Goal: Information Seeking & Learning: Learn about a topic

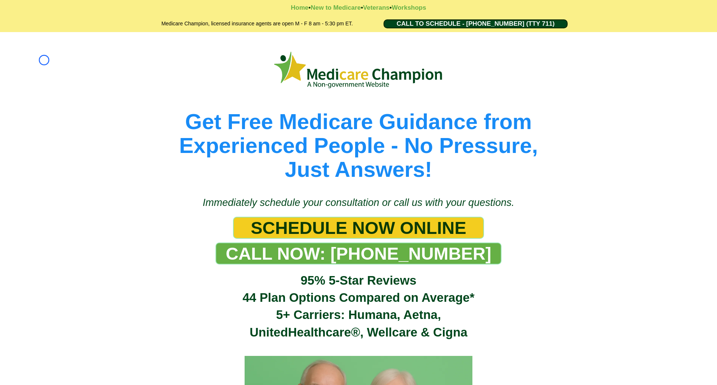
click at [44, 60] on div "Get Free Medicare Guidance from Experienced People - No Pressure, Just Answers!" at bounding box center [358, 110] width 717 height 157
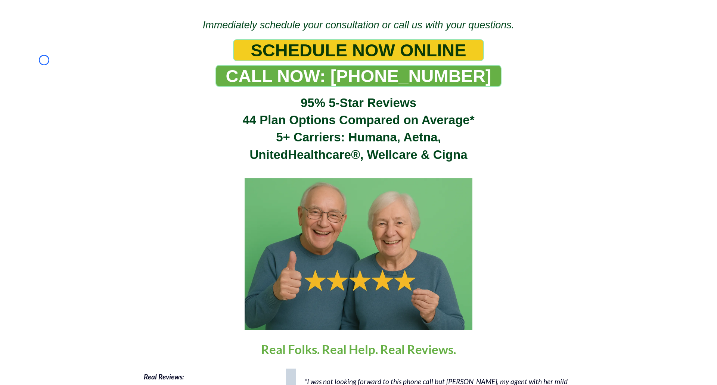
scroll to position [231, 0]
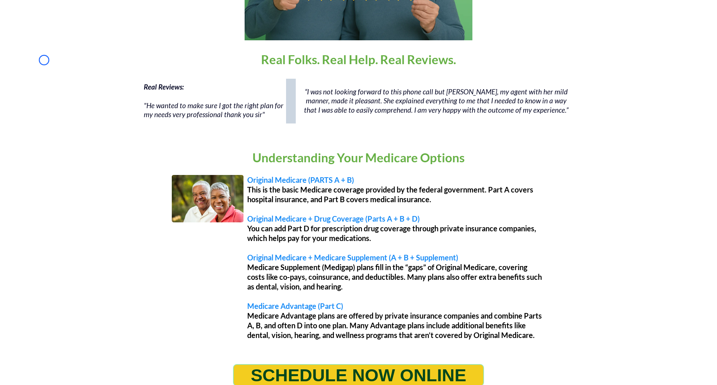
click at [44, 75] on div "Real Reviews: "He wanted to make sure I got the right plan for my needs very pr…" at bounding box center [358, 105] width 717 height 60
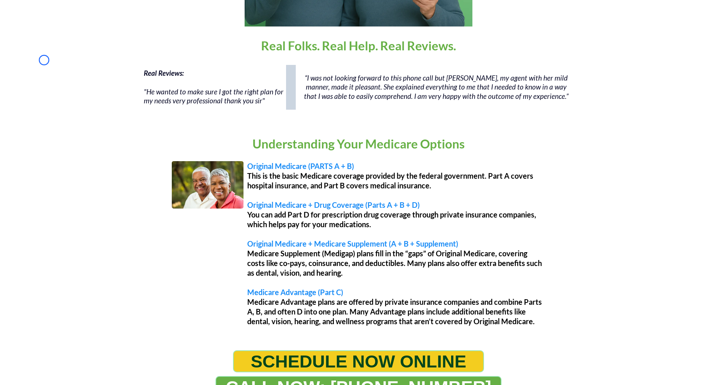
click at [68, 58] on div "Home • New to Medicare • Veterans • Workshops Medicare Champion, licensed insur…" at bounding box center [358, 61] width 717 height 1084
click at [51, 64] on div "Real Reviews: "He wanted to make sure I got the right plan for my needs very pr…" at bounding box center [358, 91] width 717 height 60
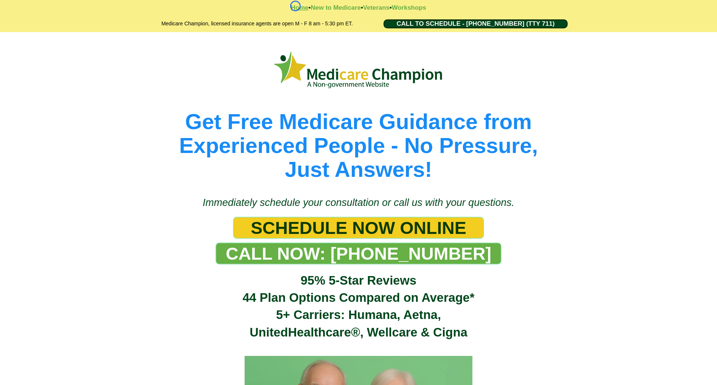
click at [295, 6] on strong "Home" at bounding box center [300, 7] width 18 height 7
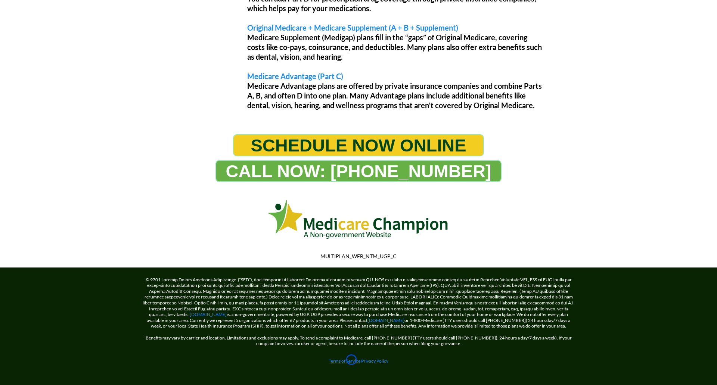
click at [351, 360] on link "Terms of Service" at bounding box center [344, 361] width 32 height 6
click at [207, 315] on link "[DOMAIN_NAME]" at bounding box center [208, 315] width 37 height 6
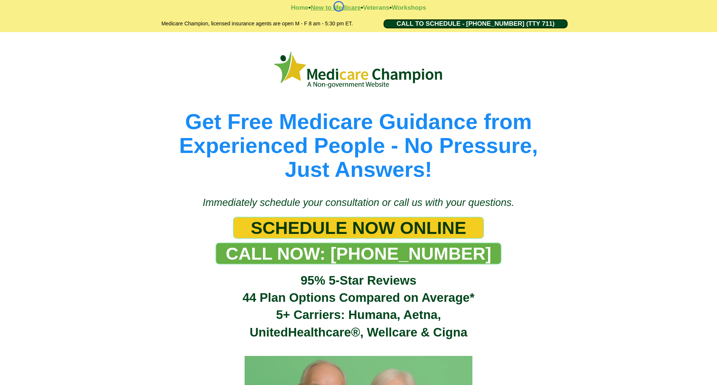
click at [339, 6] on strong "New to Medicare" at bounding box center [336, 7] width 50 height 7
click at [367, 6] on strong "Veterans" at bounding box center [376, 7] width 26 height 7
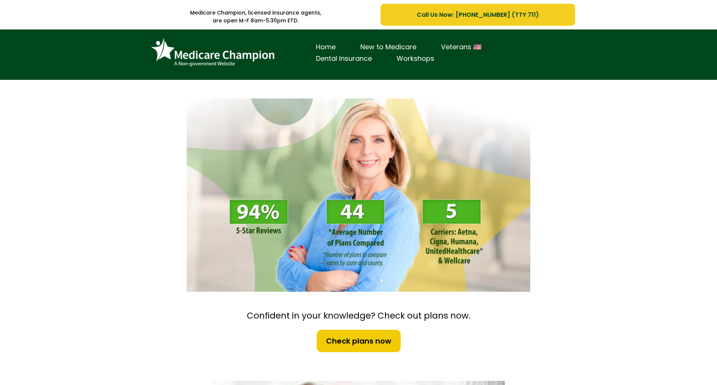
click at [43, 45] on div "Home New to Medicare Veterans 🇺🇸 Dental Insurance Workshops" at bounding box center [358, 54] width 717 height 50
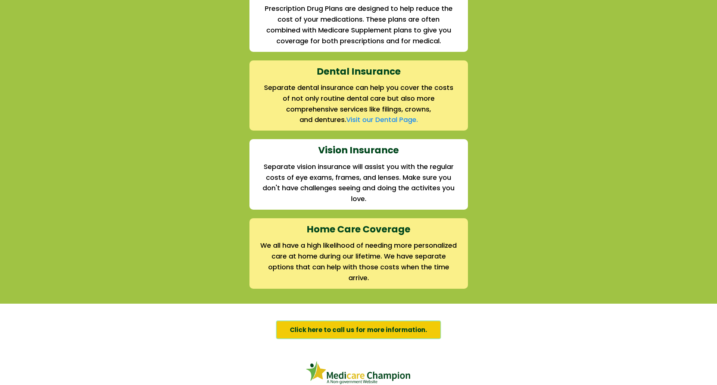
scroll to position [972, 0]
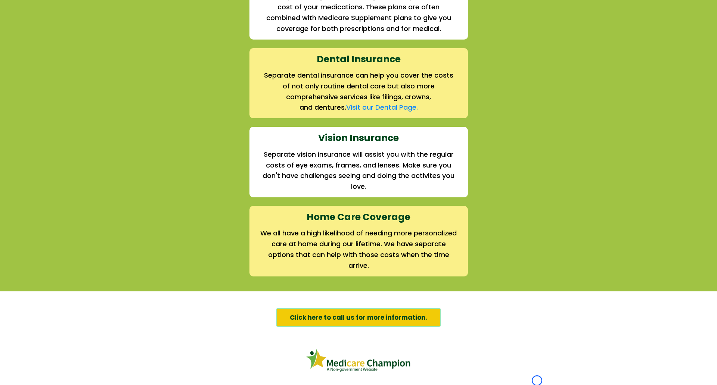
click at [43, 45] on div "We offer the full suite of options for Medicare recipients Every person has a u…" at bounding box center [358, 1] width 717 height 579
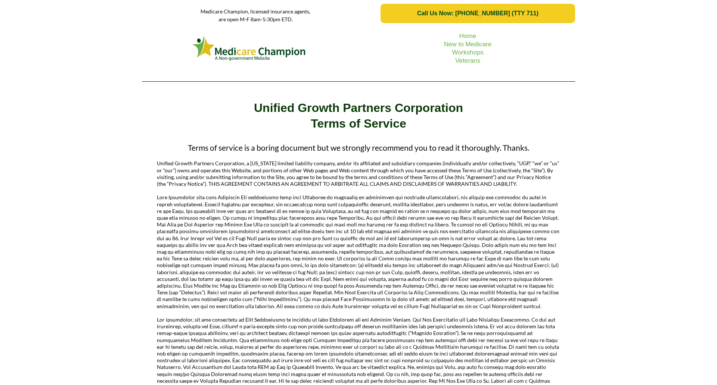
click at [54, 44] on div "Home New to Medicare Workshops Veterans" at bounding box center [358, 57] width 717 height 60
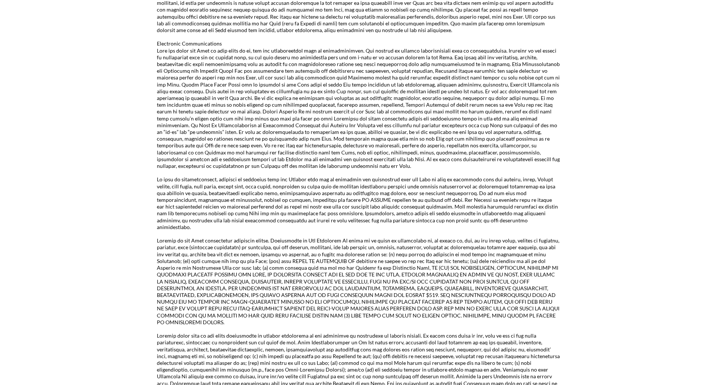
scroll to position [1028, 0]
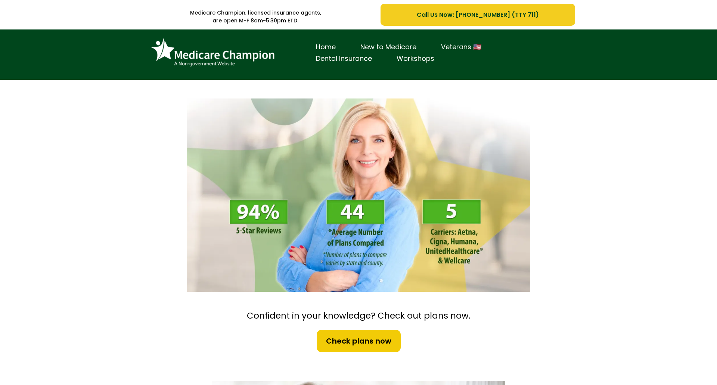
click at [38, 38] on div "Home New to Medicare Veterans 🇺🇸 Dental Insurance Workshops" at bounding box center [358, 54] width 717 height 50
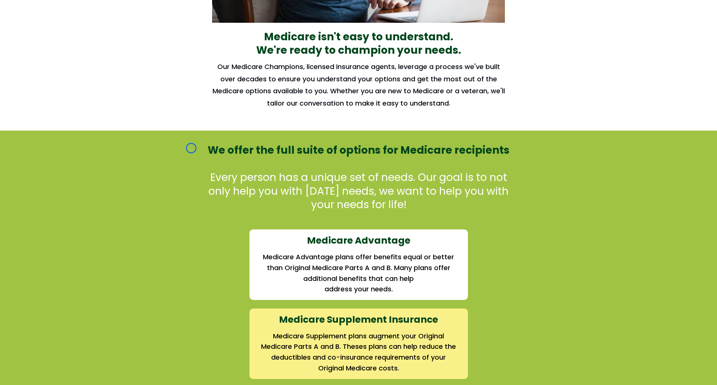
scroll to position [579, 0]
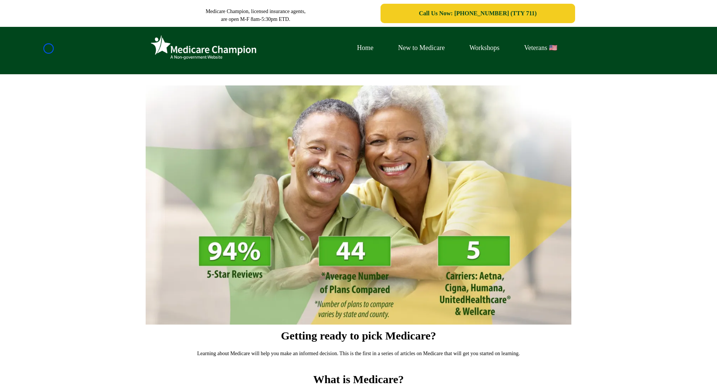
click at [49, 49] on div "Home New to Medicare Workshops Veterans 🇺🇸" at bounding box center [358, 50] width 717 height 47
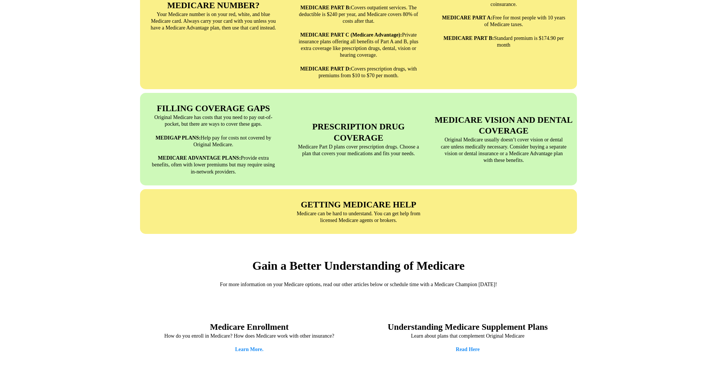
scroll to position [771, 0]
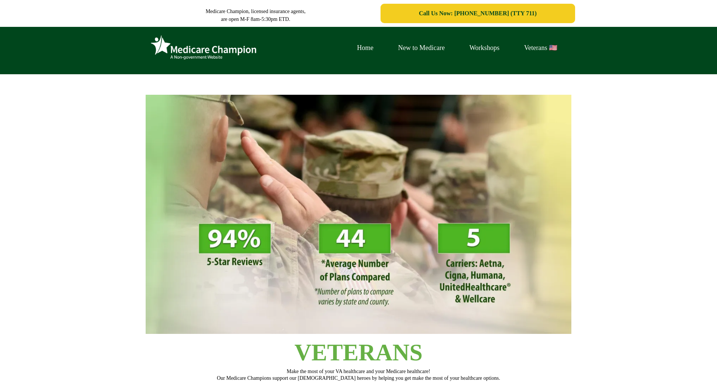
click at [43, 57] on div "Home New to Medicare Workshops Veterans 🇺🇸" at bounding box center [358, 50] width 717 height 47
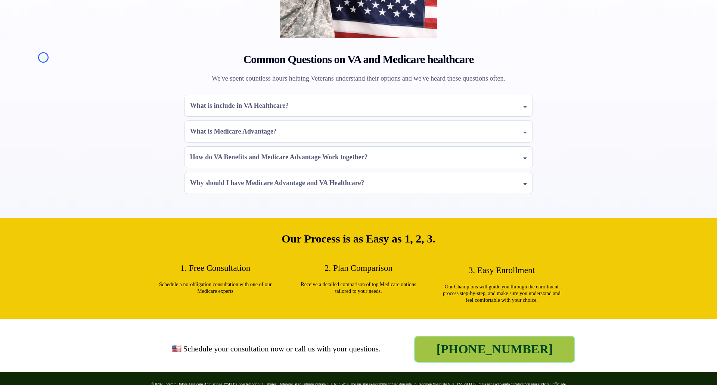
scroll to position [658, 0]
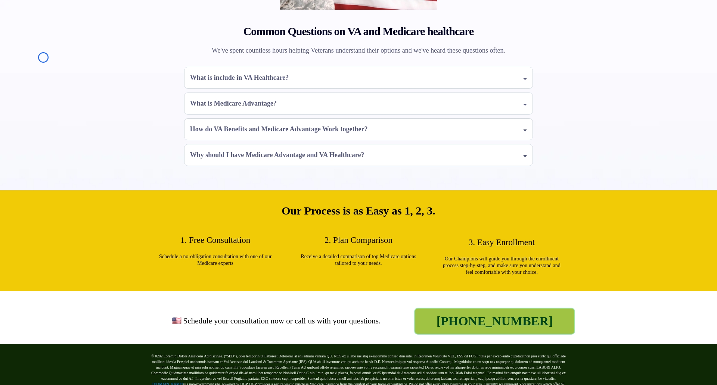
click at [43, 57] on div "Common Questions on VA and Medicare healthcare We've spent countless hours help…" at bounding box center [358, 36] width 717 height 308
